Goal: Task Accomplishment & Management: Manage account settings

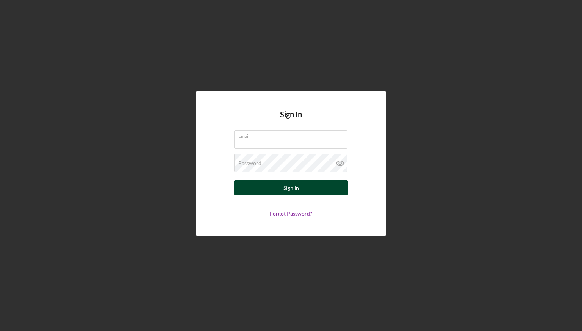
type input "[EMAIL_ADDRESS][DOMAIN_NAME]"
click at [305, 189] on button "Sign In" at bounding box center [291, 187] width 114 height 15
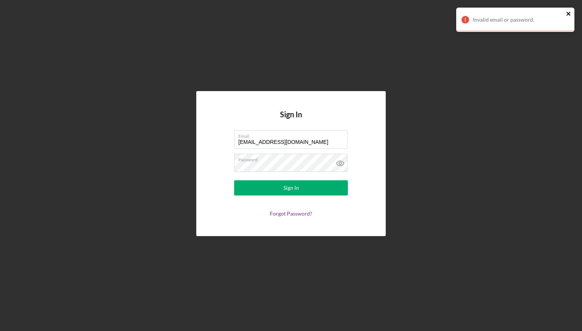
click at [569, 13] on icon "close" at bounding box center [569, 14] width 4 height 4
